Goal: Contribute content

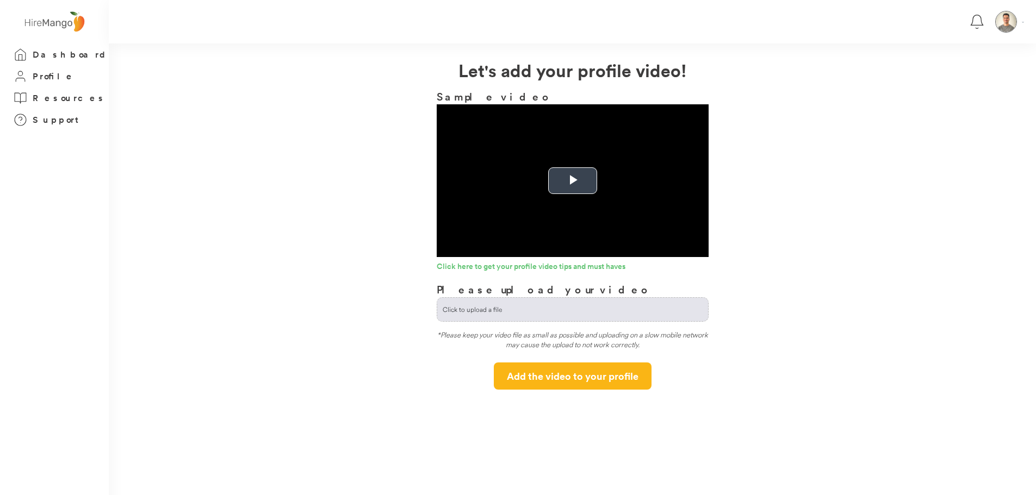
click at [572, 181] on span "Video Player" at bounding box center [572, 181] width 0 height 0
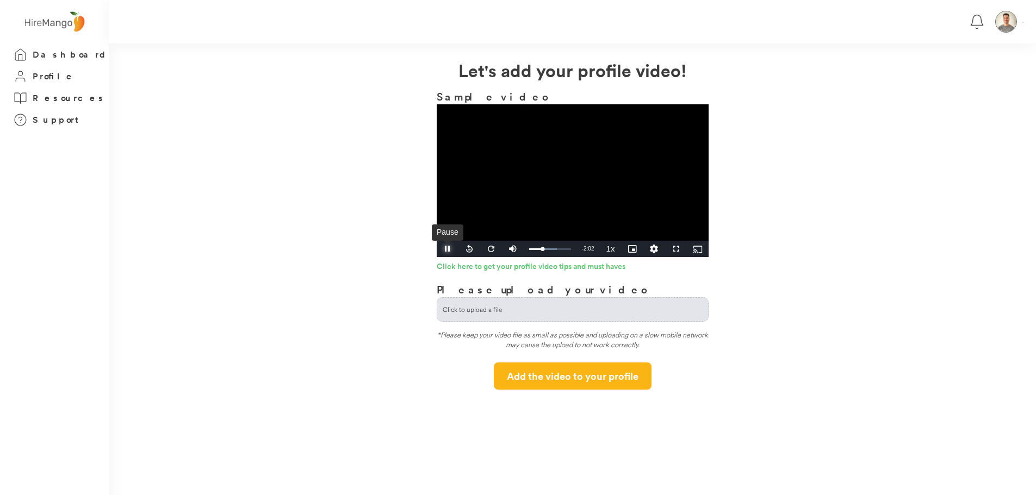
click at [445, 249] on span "Video Player" at bounding box center [448, 249] width 22 height 0
click at [449, 249] on span "Video Player" at bounding box center [448, 249] width 22 height 0
click at [447, 249] on span "Video Player" at bounding box center [448, 249] width 22 height 0
click at [532, 194] on video "Video Player" at bounding box center [573, 180] width 272 height 153
click at [543, 249] on div "0:57" at bounding box center [543, 249] width 1 height 3
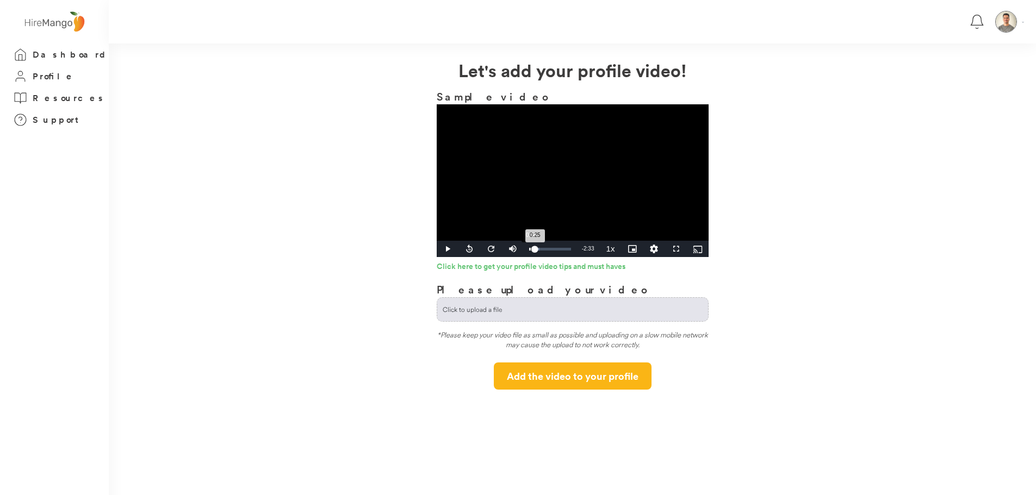
click at [530, 249] on div "0:25" at bounding box center [532, 249] width 6 height 3
click at [449, 249] on span "Video Player" at bounding box center [448, 249] width 22 height 0
drag, startPoint x: 443, startPoint y: 252, endPoint x: 430, endPoint y: 237, distance: 20.1
click at [443, 249] on span "Video Player" at bounding box center [448, 249] width 22 height 0
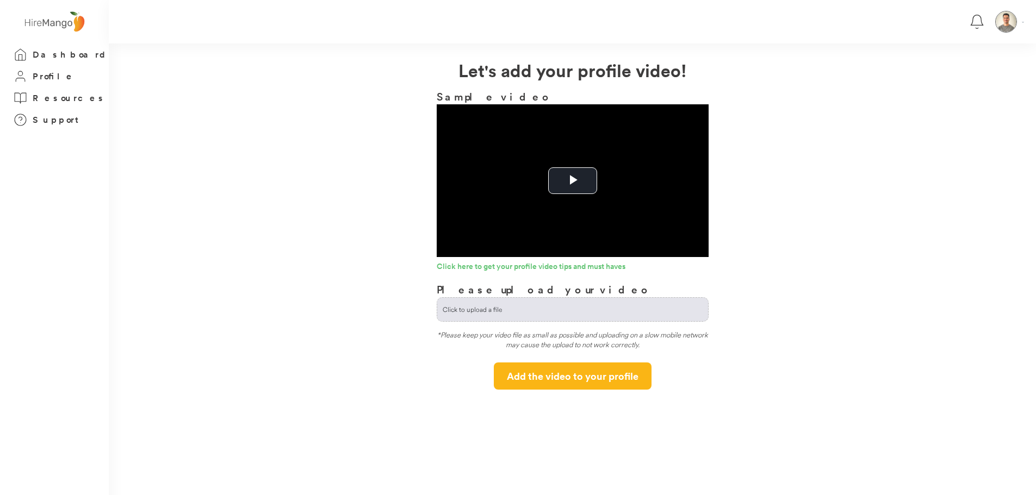
click at [521, 311] on input "file" at bounding box center [572, 309] width 271 height 23
type input "**********"
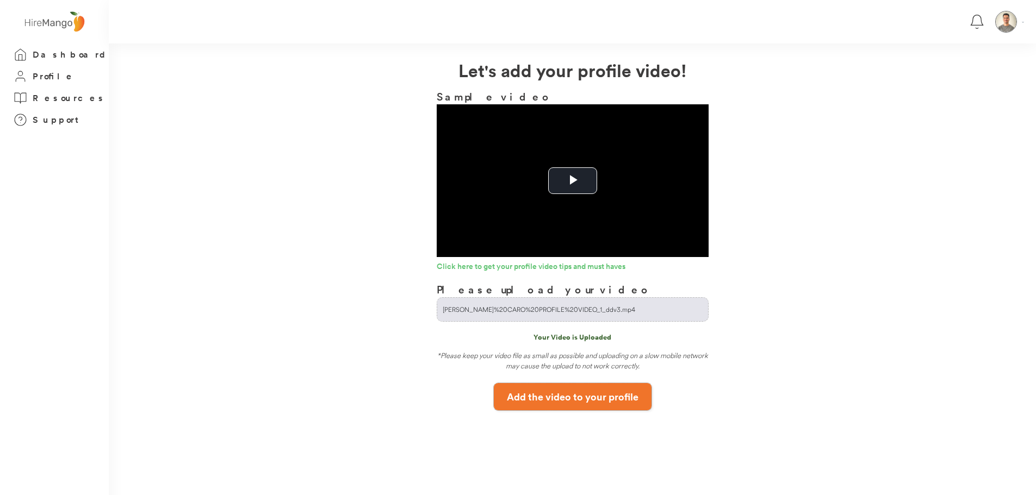
click at [606, 403] on button "Add the video to your profile" at bounding box center [573, 396] width 158 height 27
